Goal: Task Accomplishment & Management: Manage account settings

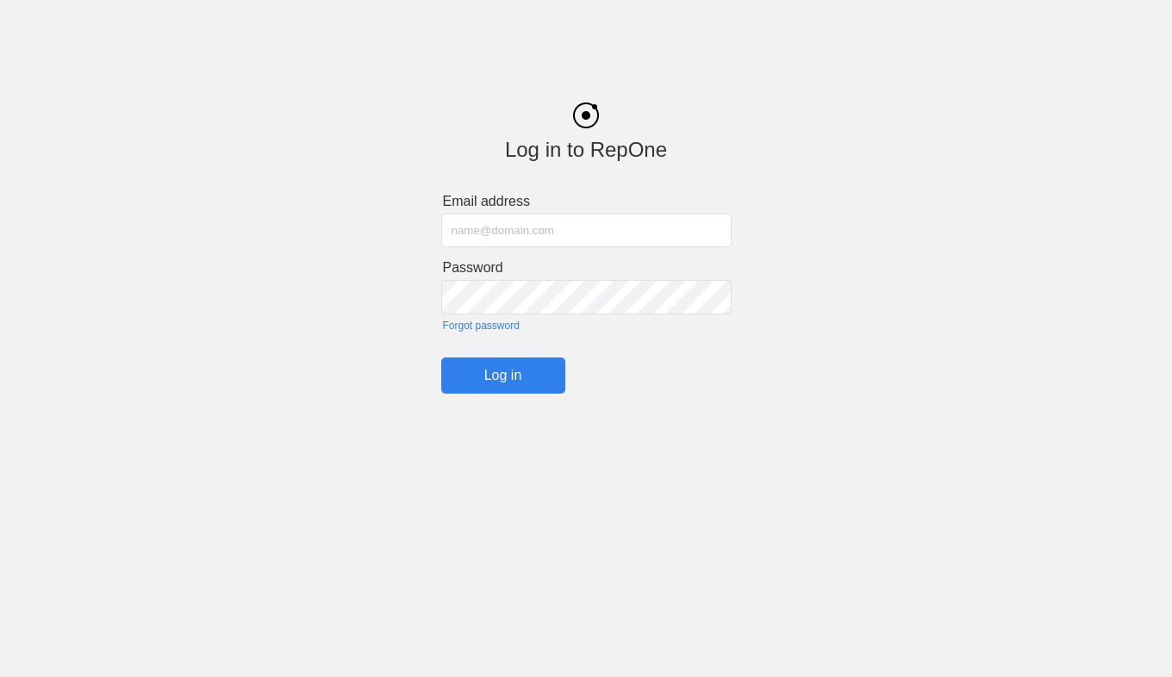
click at [479, 231] on input "text" at bounding box center [586, 231] width 290 height 34
type input "[EMAIL_ADDRESS][DOMAIN_NAME]"
click at [516, 388] on input "Log in" at bounding box center [503, 375] width 124 height 36
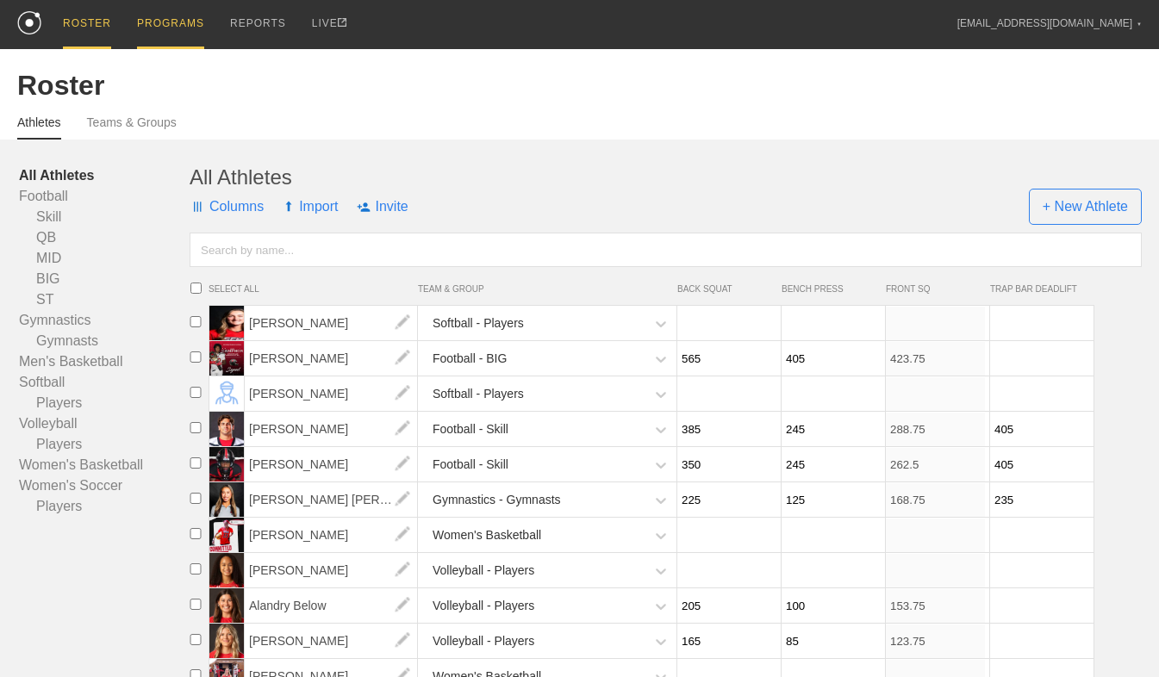
click at [149, 30] on div "PROGRAMS" at bounding box center [170, 24] width 67 height 49
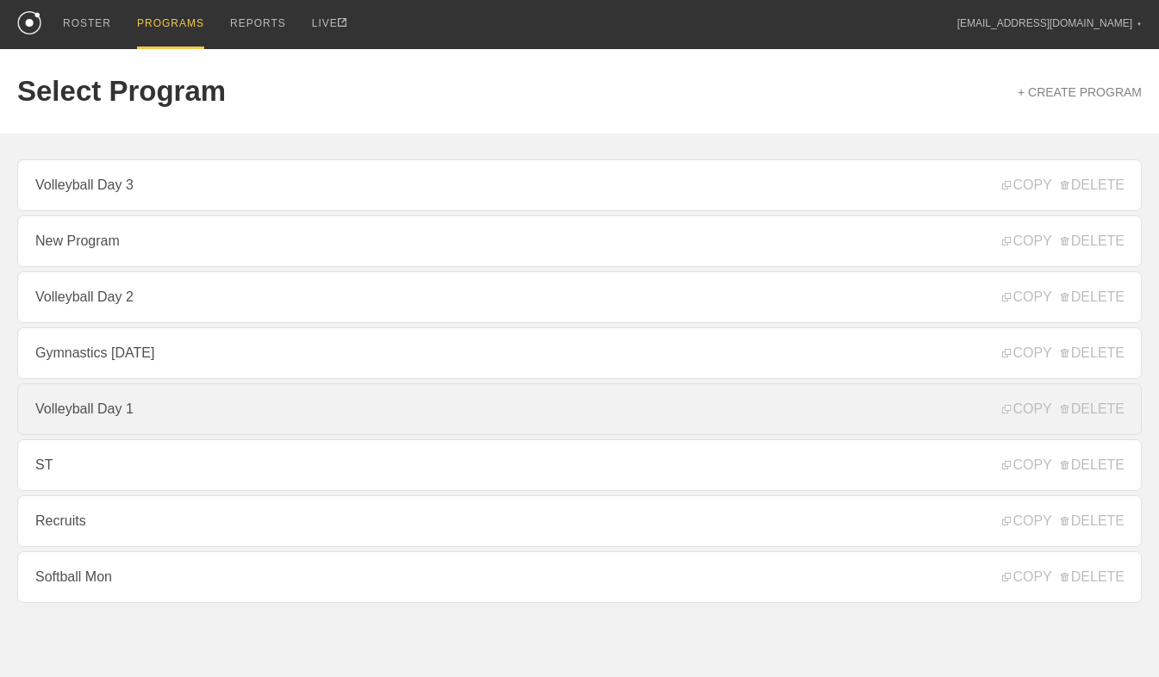
click at [122, 415] on link "Volleyball Day 1" at bounding box center [579, 409] width 1124 height 52
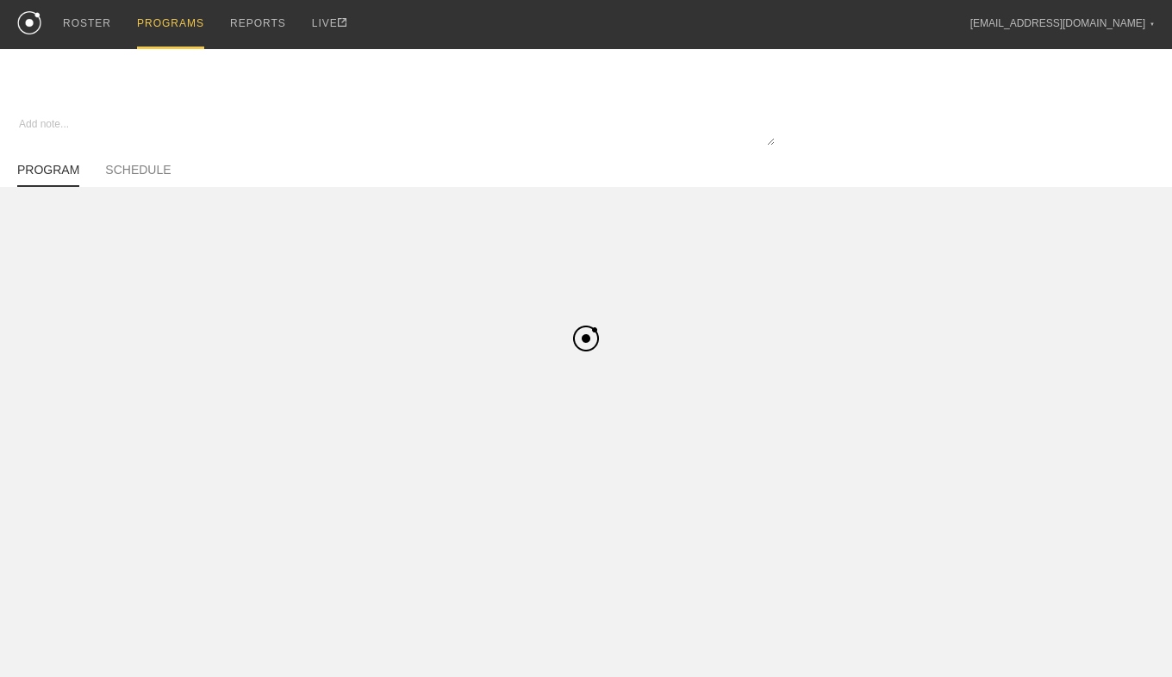
type textarea "x"
type input "Volleyball Day 1"
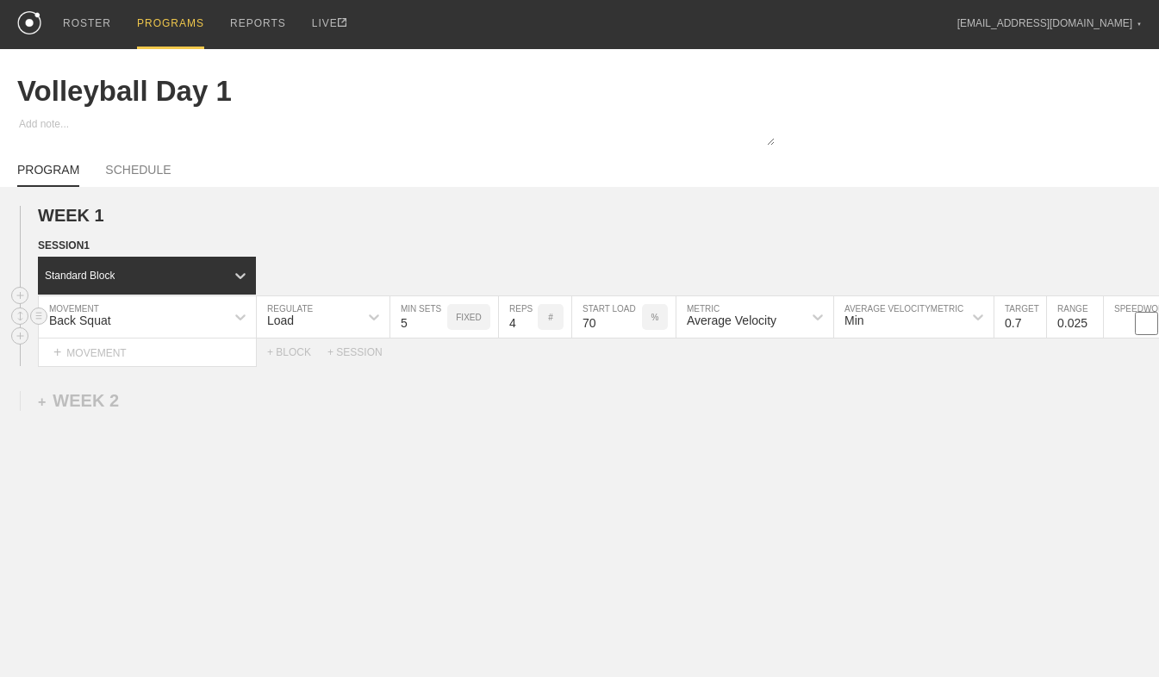
click at [597, 323] on input "70" at bounding box center [607, 316] width 70 height 41
type input "75"
click at [518, 196] on div "WEEK 1 DUPLICATE DELETE SESSION 1 Standard Block DUPLICATE INSERT MOVEMENT AFTE…" at bounding box center [579, 428] width 1159 height 482
click at [123, 171] on link "SCHEDULE" at bounding box center [137, 175] width 65 height 24
type textarea "x"
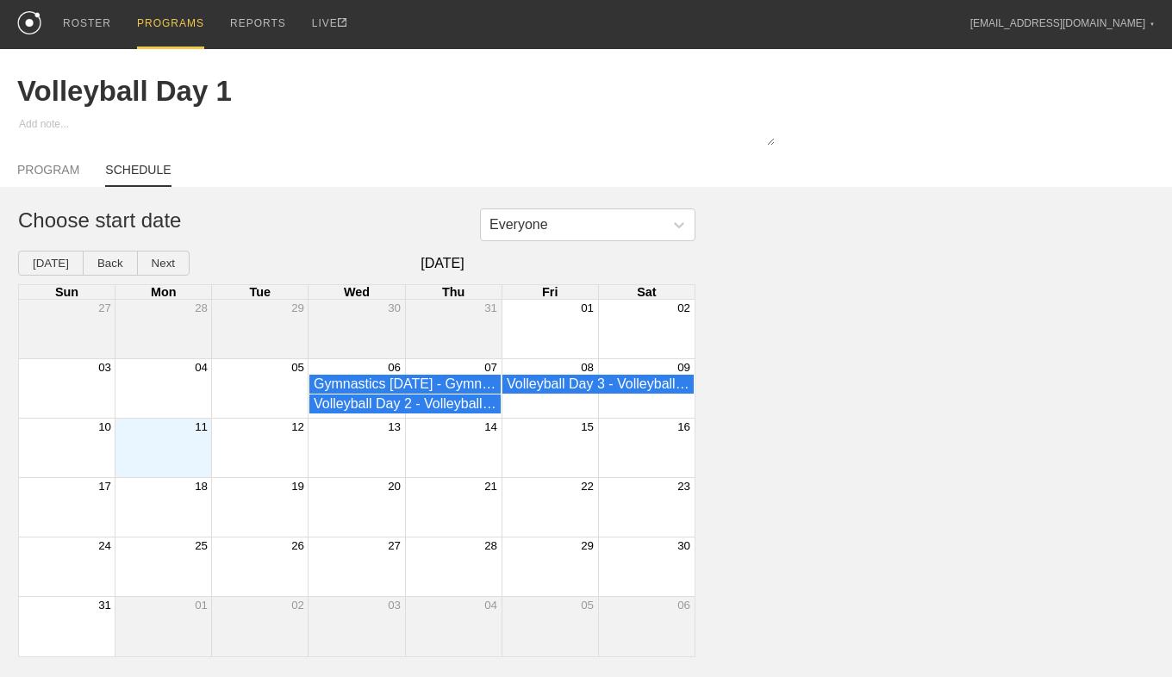
click at [169, 458] on div "Month View" at bounding box center [163, 448] width 96 height 59
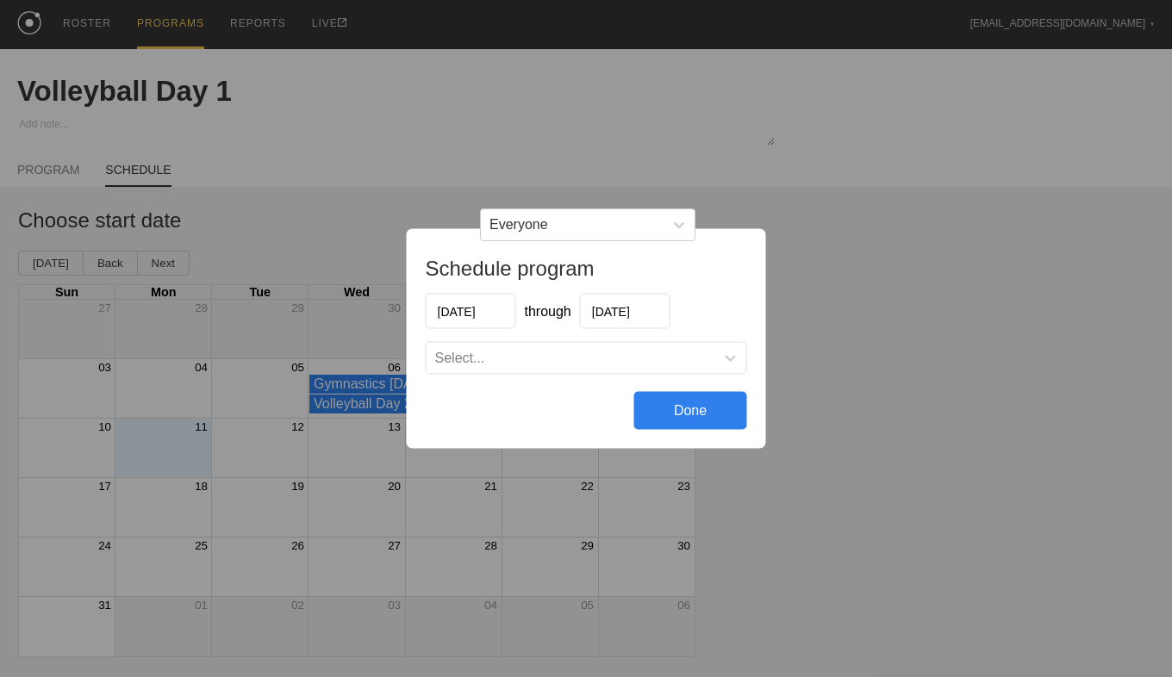
click at [621, 301] on input "[DATE]" at bounding box center [625, 311] width 90 height 35
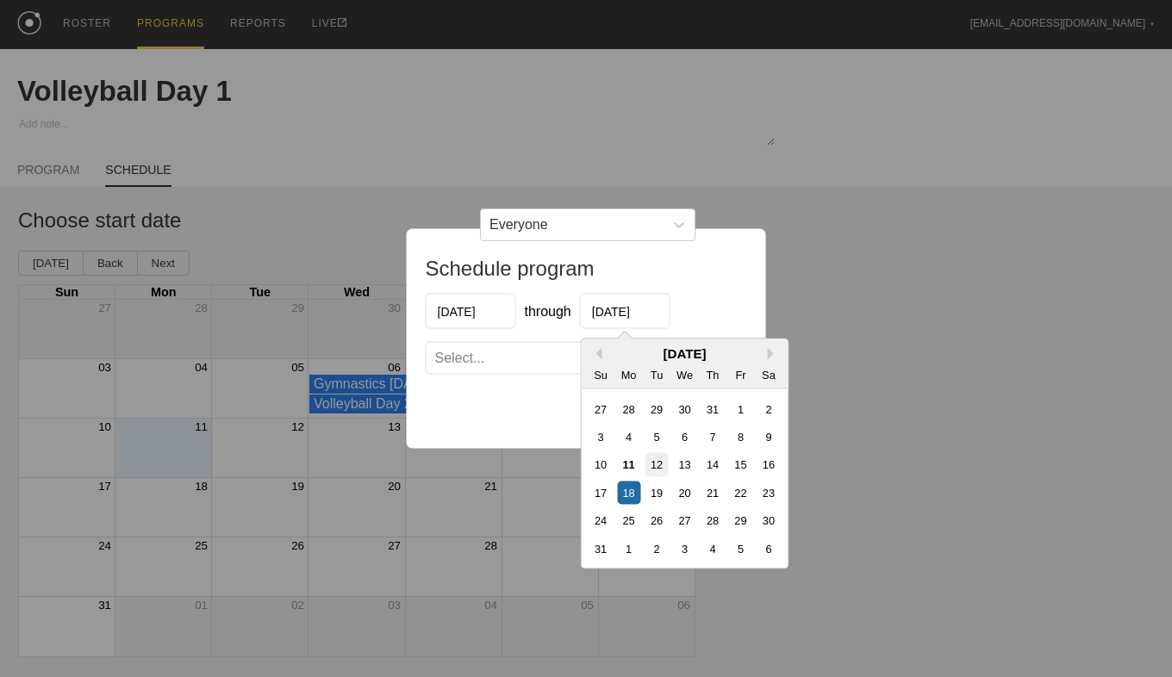
click at [658, 471] on div "12" at bounding box center [655, 464] width 23 height 23
type input "[DATE]"
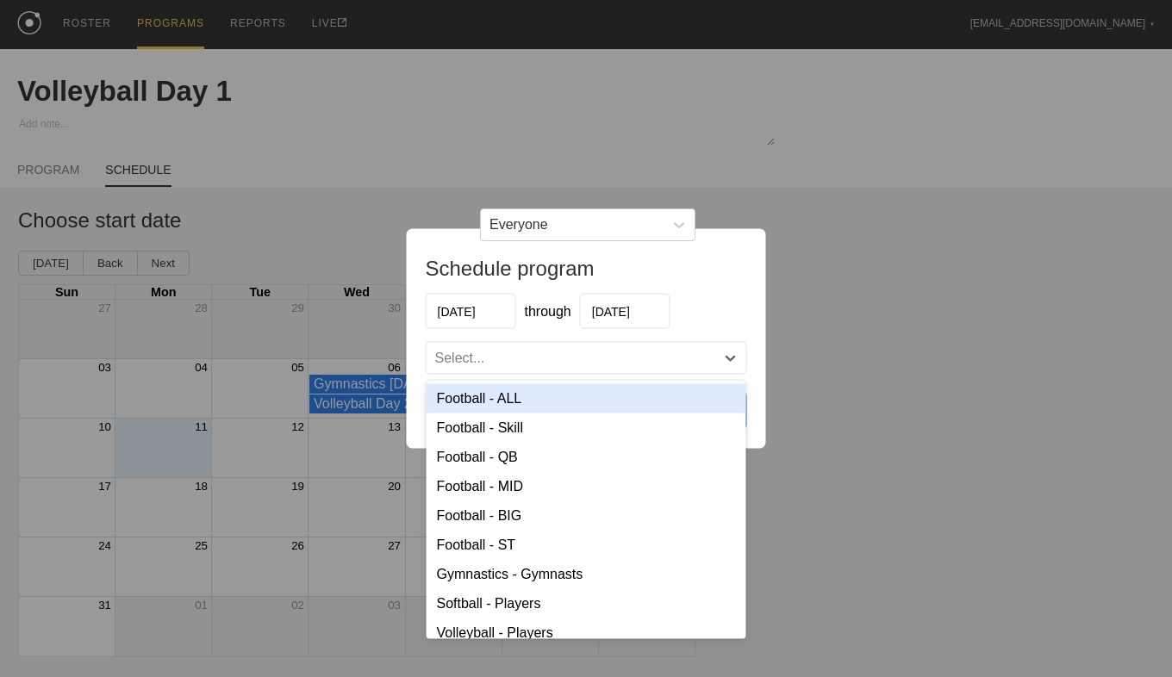
click at [613, 347] on div "Select..." at bounding box center [586, 358] width 320 height 31
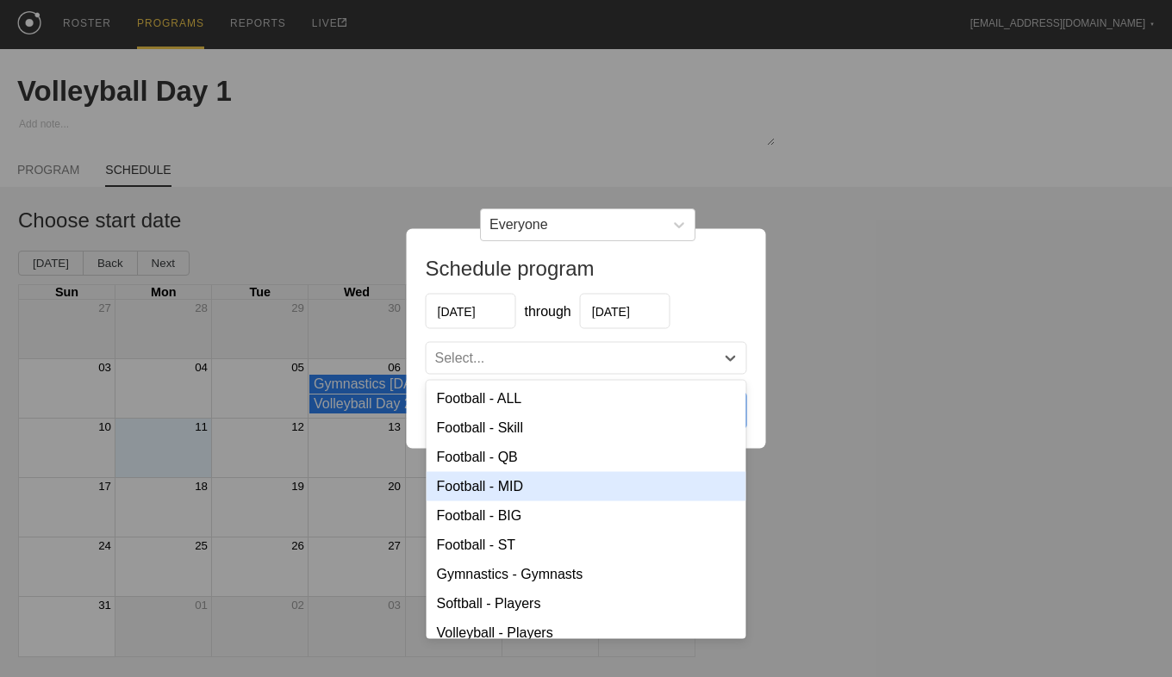
scroll to position [50, 0]
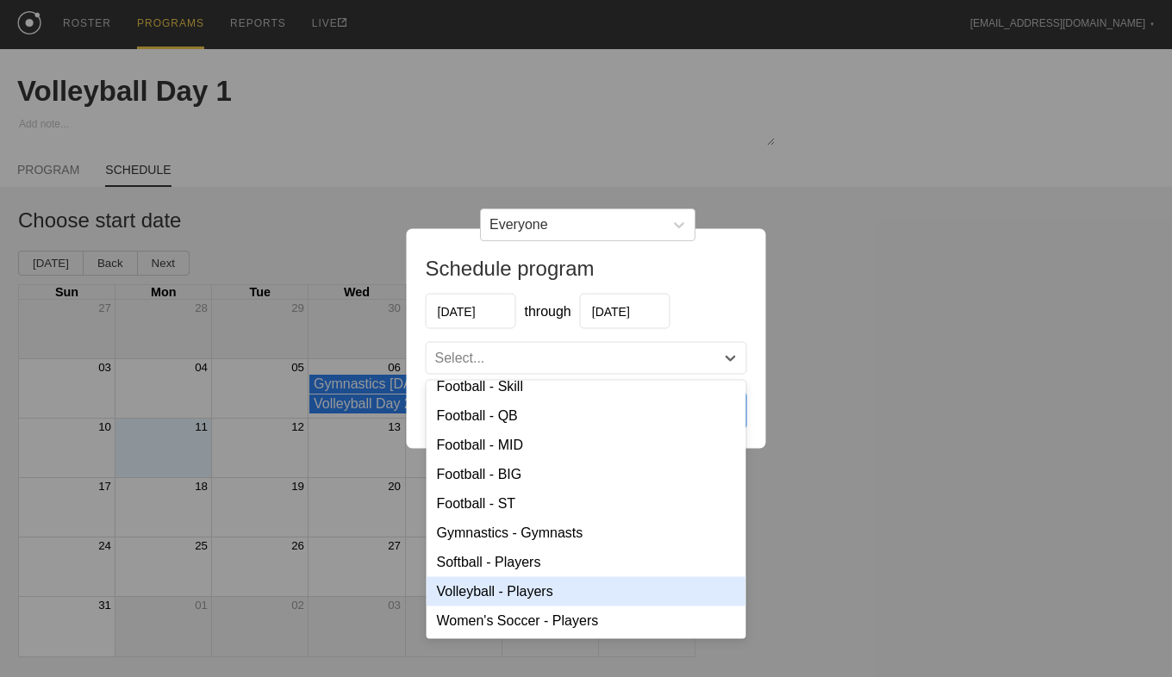
click at [540, 595] on div "Volleyball - Players" at bounding box center [586, 591] width 320 height 29
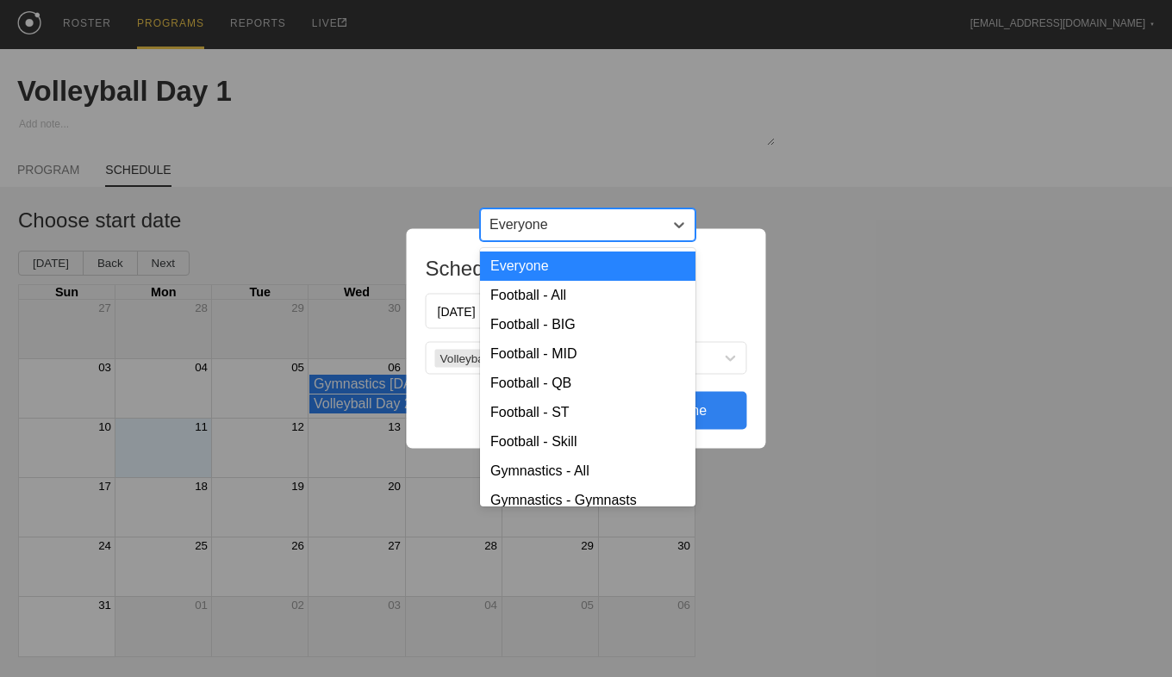
click at [652, 227] on div "Everyone" at bounding box center [572, 225] width 183 height 26
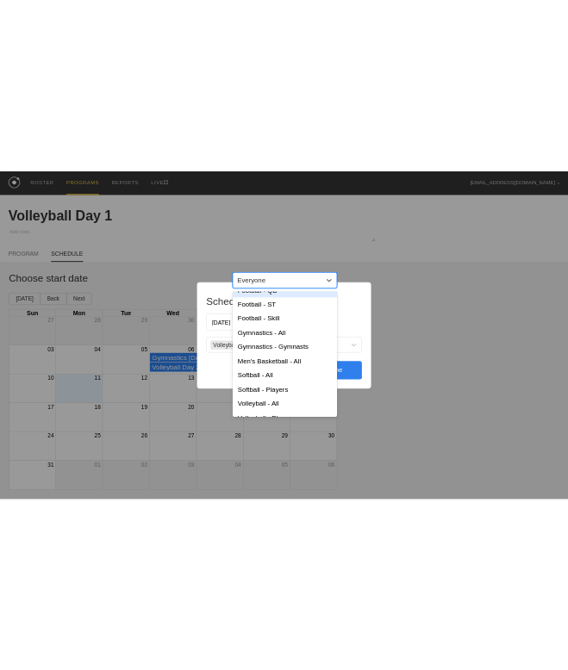
scroll to position [142, 0]
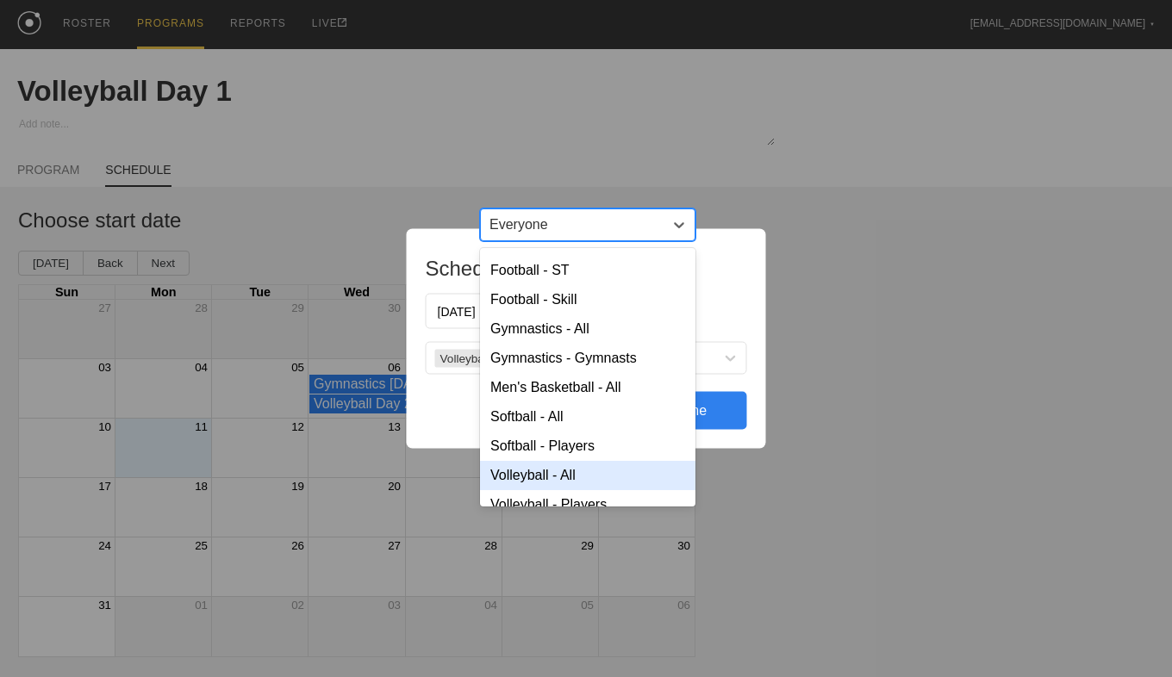
click at [564, 490] on div "Volleyball - All" at bounding box center [587, 475] width 215 height 29
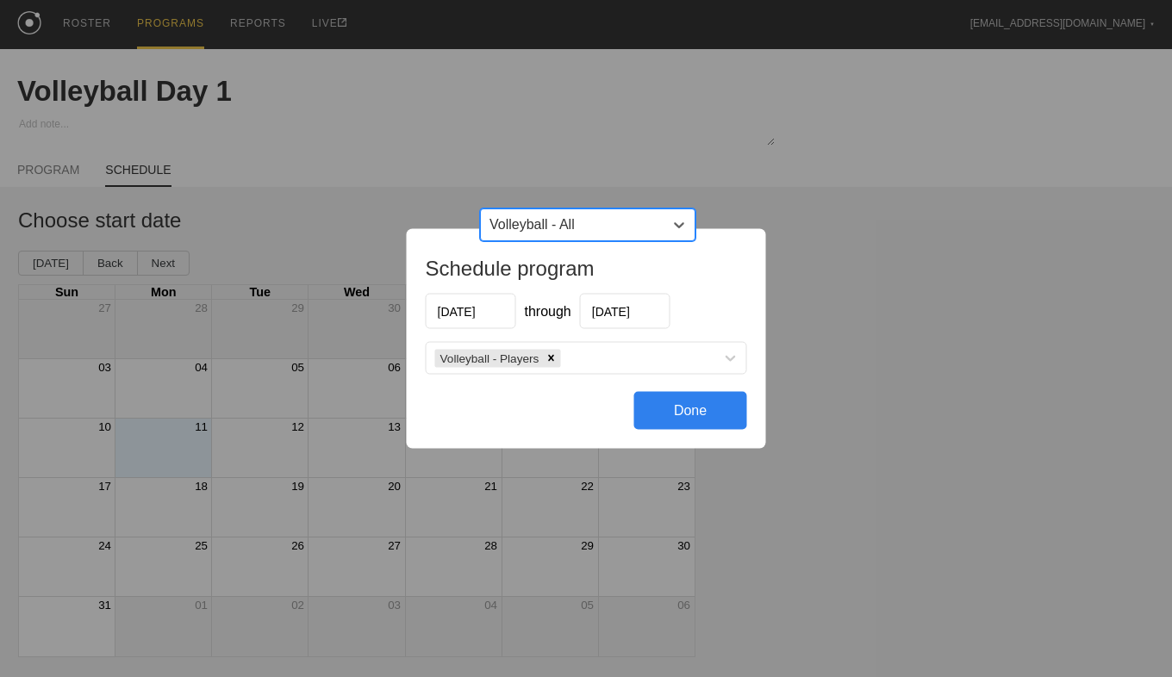
click at [686, 413] on div "Done" at bounding box center [690, 411] width 113 height 38
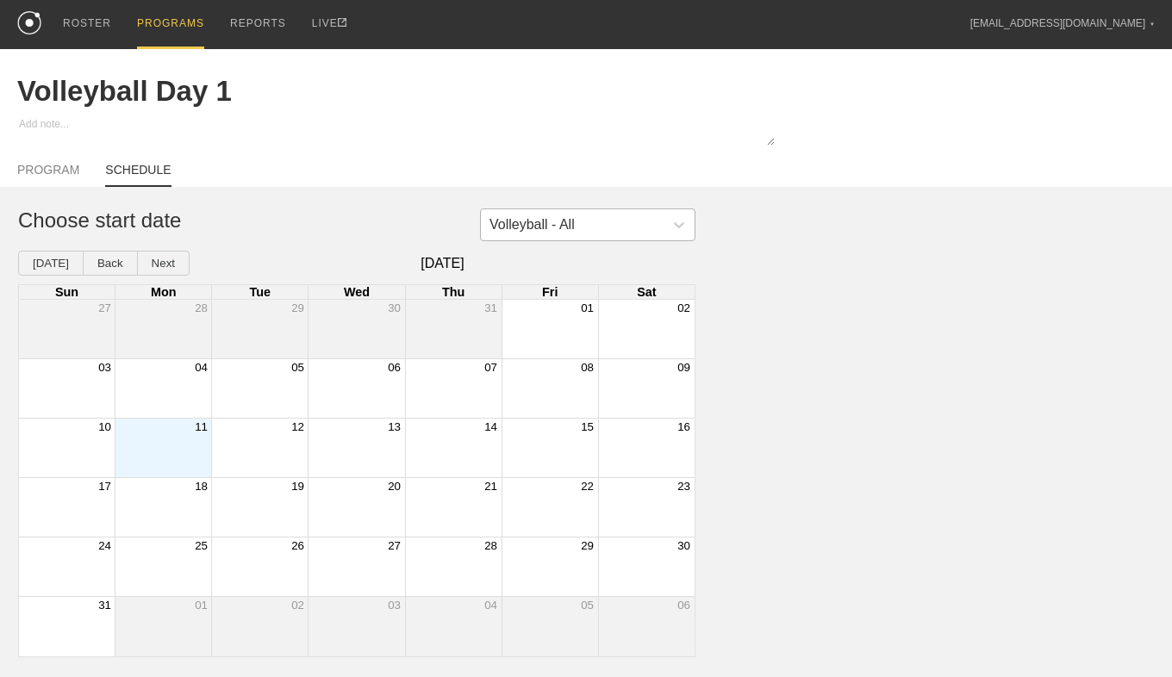
click at [512, 233] on div "Volleyball - All" at bounding box center [531, 225] width 85 height 16
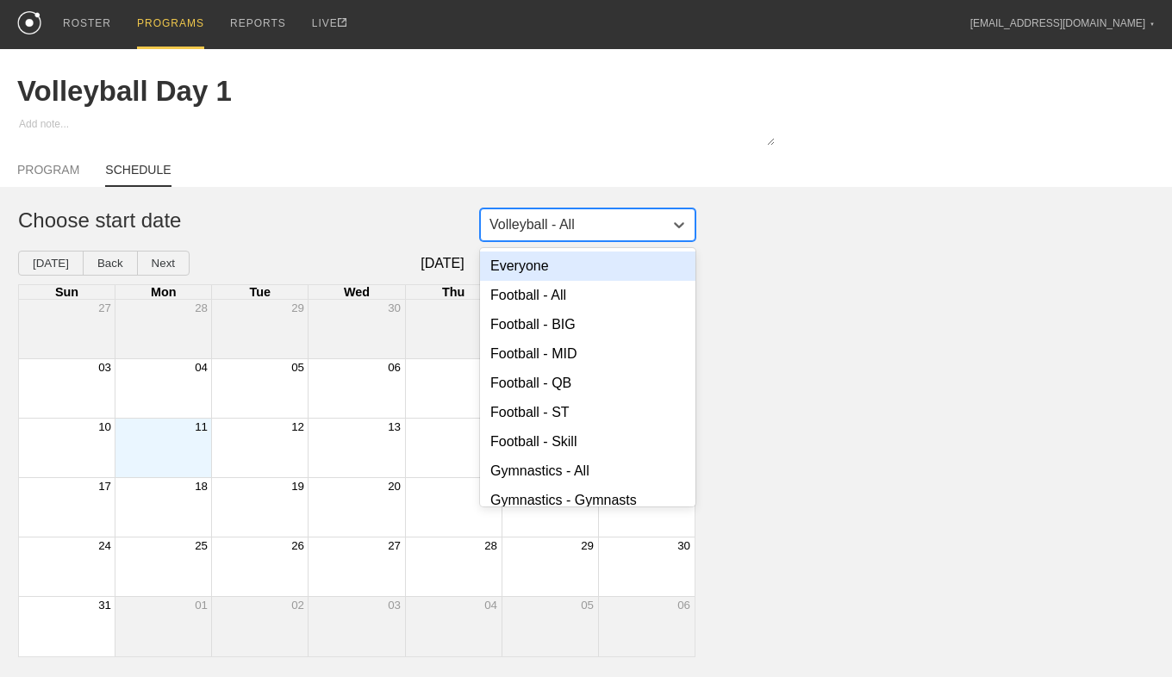
click at [519, 269] on div "Everyone" at bounding box center [587, 266] width 215 height 29
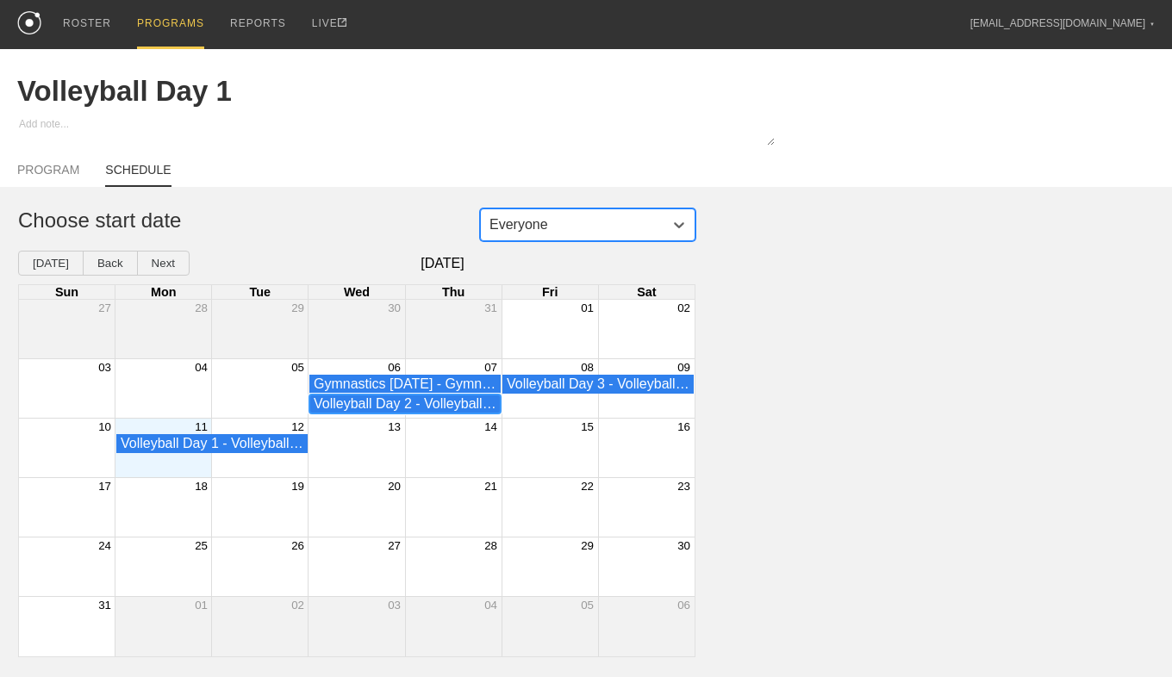
click at [437, 412] on div "Volleyball Day 2 - Volleyball - Players" at bounding box center [405, 404] width 183 height 16
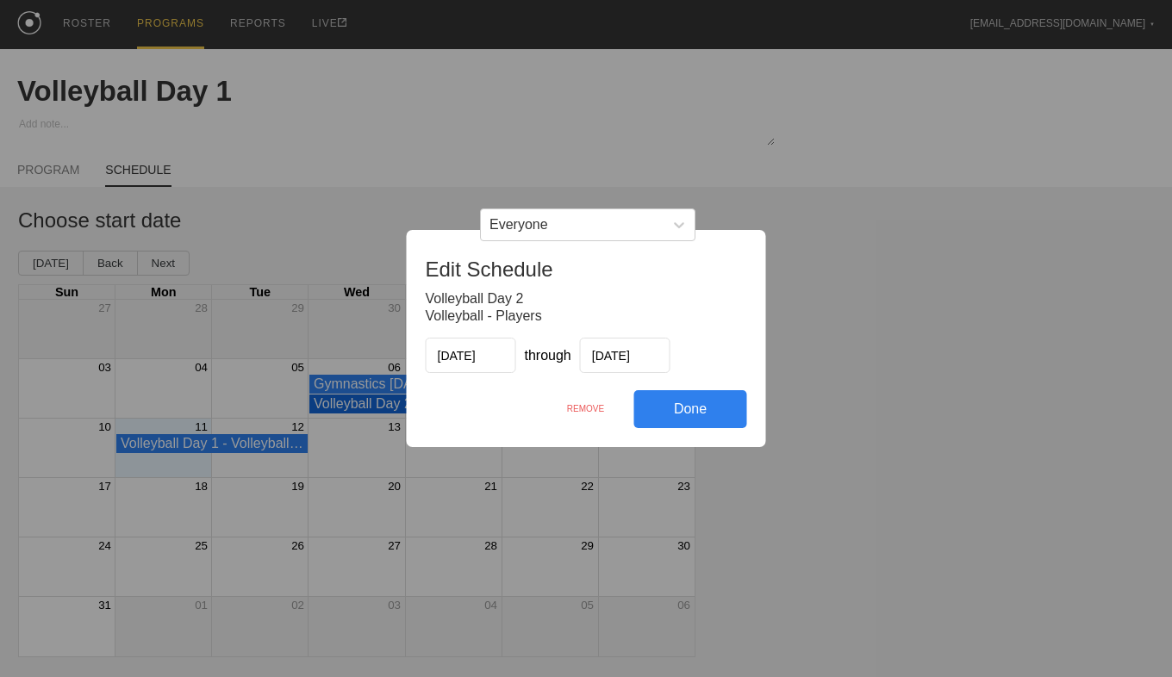
click at [586, 410] on div "REMOVE" at bounding box center [586, 408] width 96 height 37
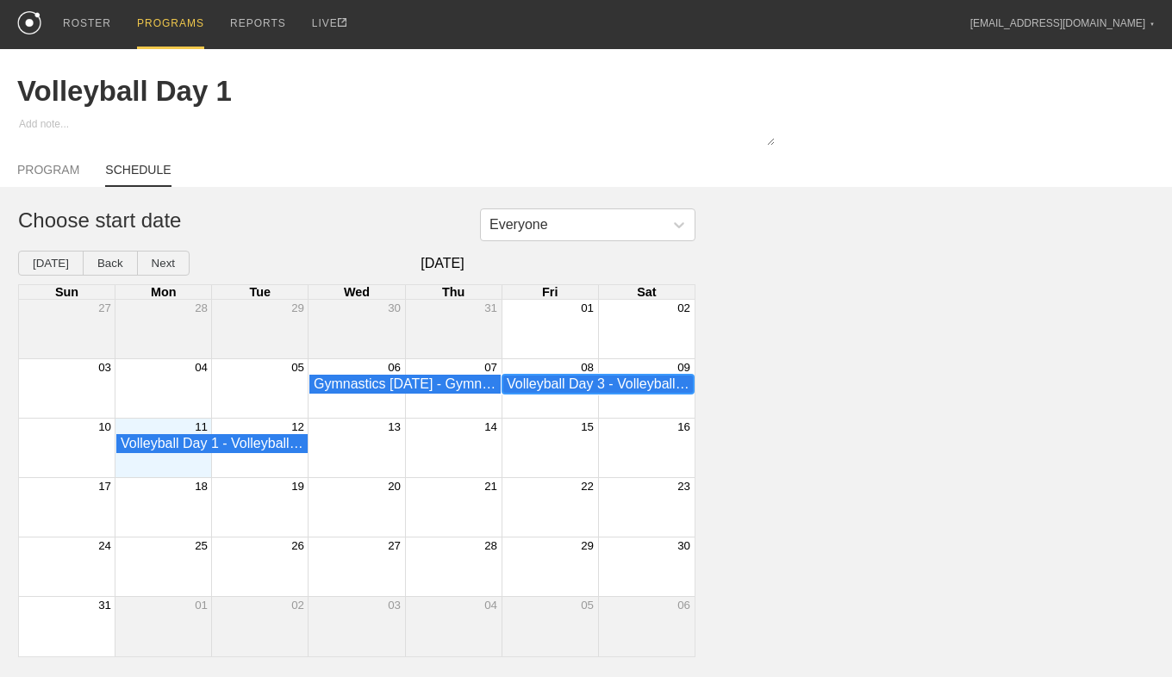
click at [587, 390] on div "Volleyball Day 3 - Volleyball - Players" at bounding box center [598, 384] width 183 height 16
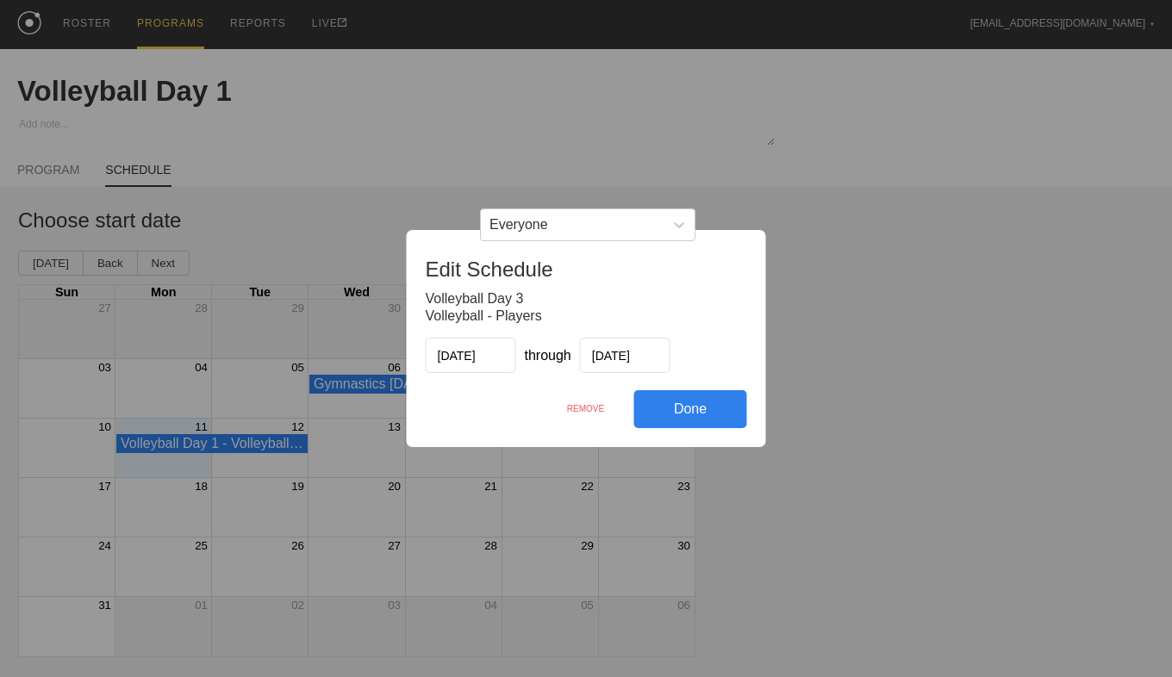
click at [580, 413] on div "REMOVE" at bounding box center [586, 408] width 96 height 37
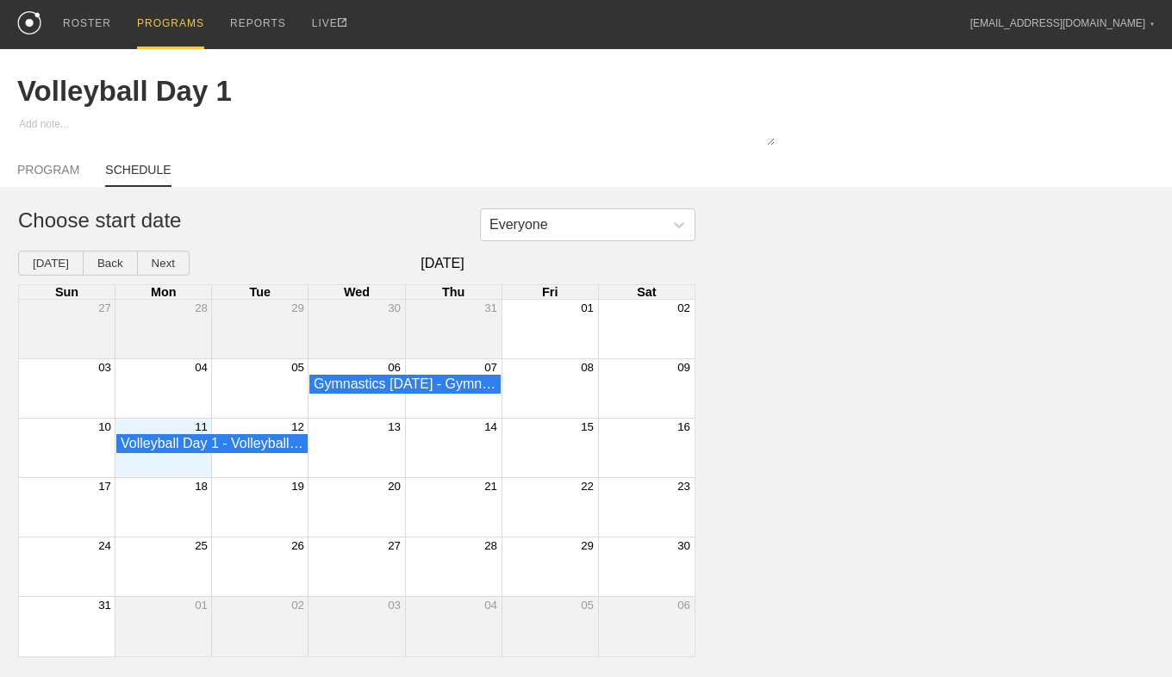
type textarea "x"
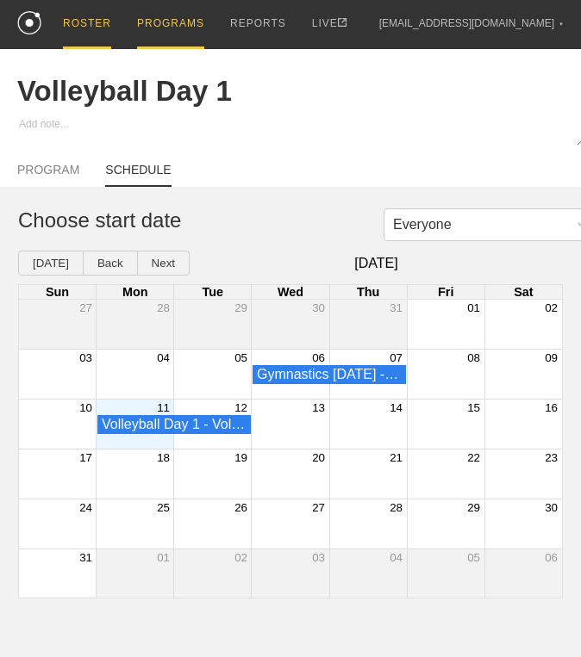
click at [71, 26] on div "ROSTER" at bounding box center [87, 24] width 48 height 49
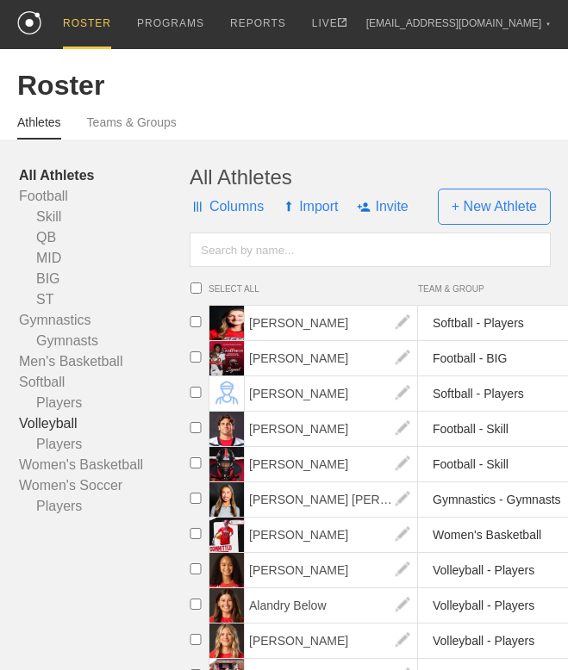
click at [53, 426] on link "Volleyball" at bounding box center [104, 423] width 171 height 21
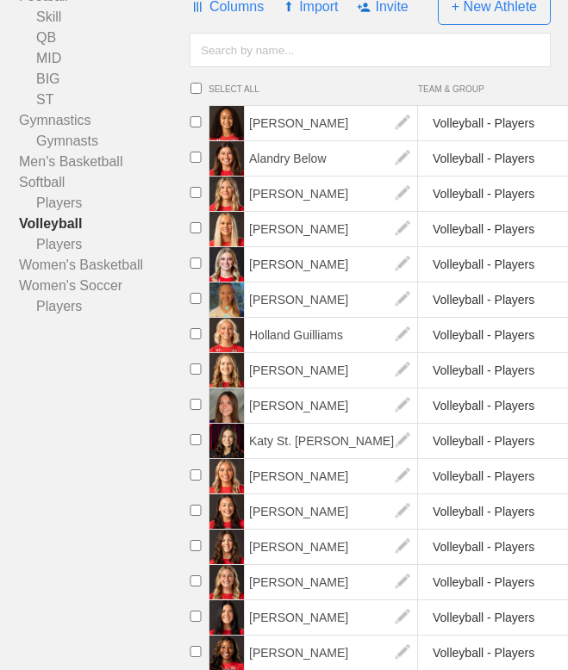
scroll to position [259, 0]
